Goal: Transaction & Acquisition: Purchase product/service

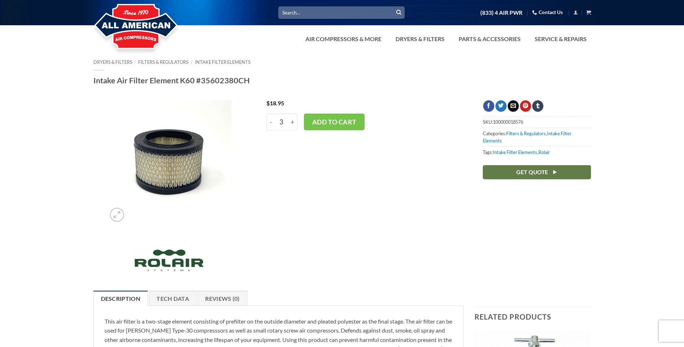
click at [292, 125] on input "+" at bounding box center [292, 122] width 9 height 17
click at [272, 118] on input "-" at bounding box center [270, 122] width 9 height 17
type input "4"
click at [331, 127] on button "Add to cart" at bounding box center [334, 122] width 61 height 17
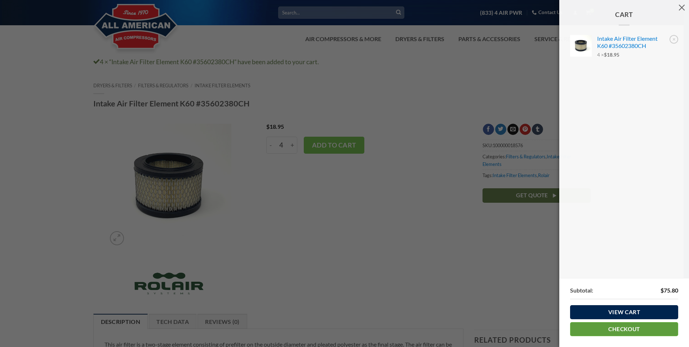
click at [623, 331] on link "Checkout" at bounding box center [624, 329] width 108 height 14
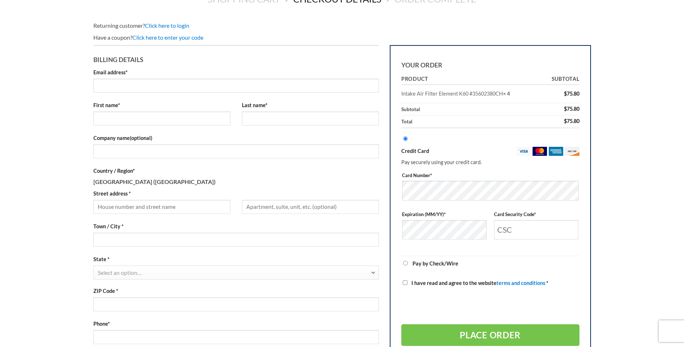
scroll to position [72, 0]
click at [210, 86] on input "Email address *" at bounding box center [236, 85] width 286 height 14
type input "choman@homanauto.com"
type input "cody"
type input "homan"
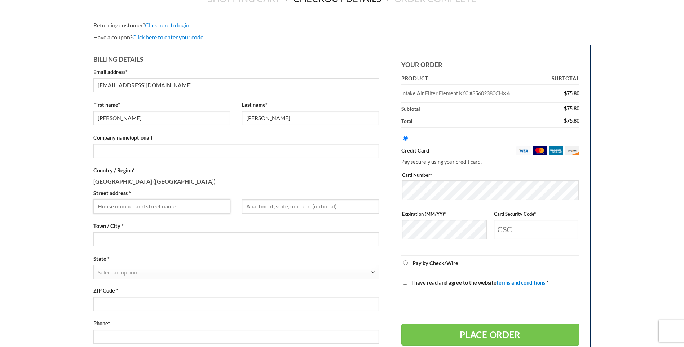
type input "440 Doty Street"
type input "waupun"
select select "WI"
type input "53963"
type input "19207634443"
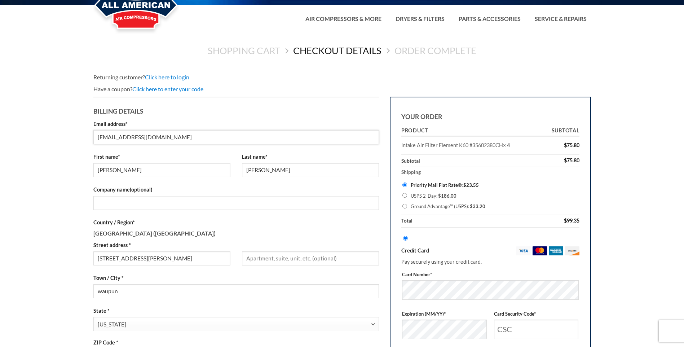
scroll to position [0, 0]
